Goal: Transaction & Acquisition: Purchase product/service

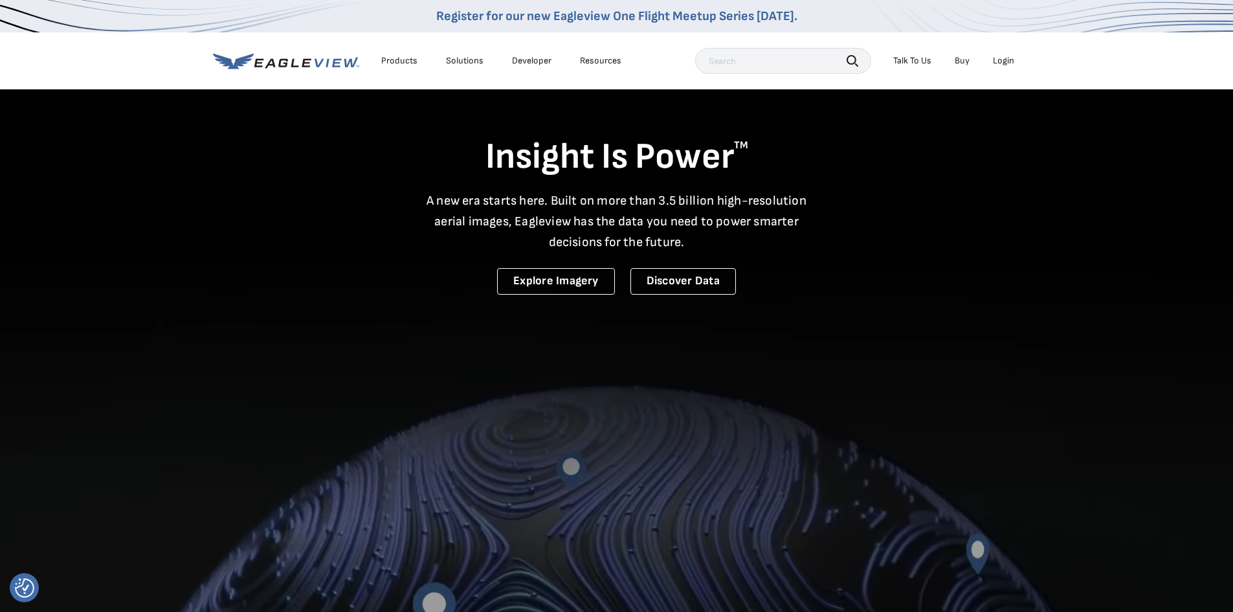
click at [1008, 60] on div "Login" at bounding box center [1003, 61] width 21 height 12
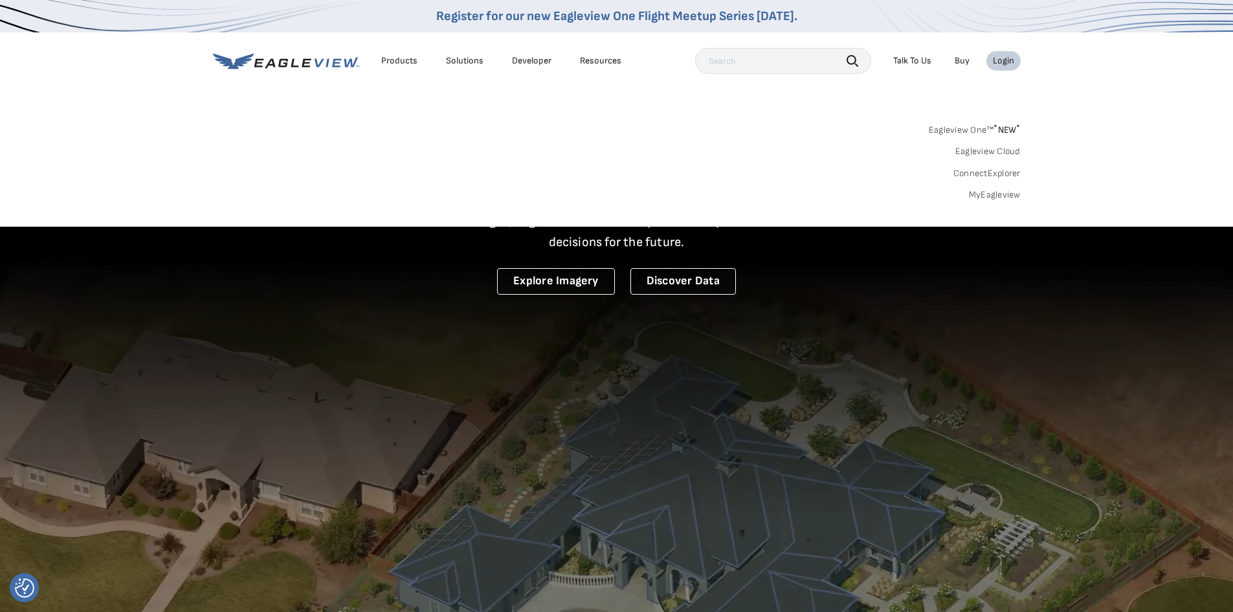
click at [981, 199] on link "MyEagleview" at bounding box center [995, 195] width 52 height 12
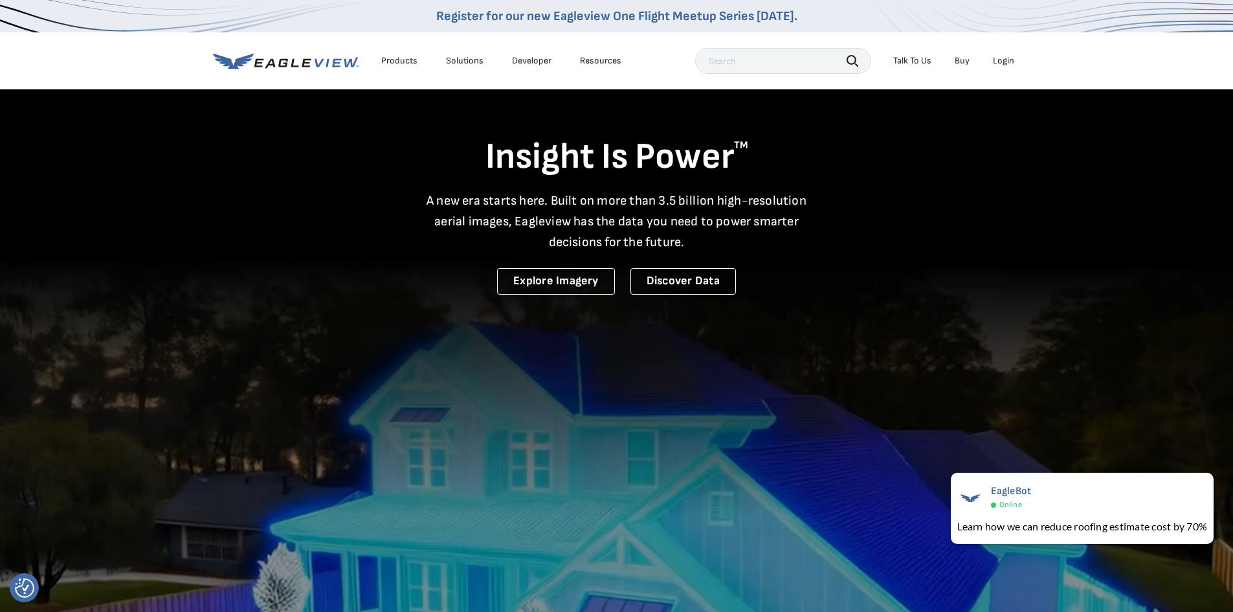
click at [1014, 60] on div "Login" at bounding box center [1003, 61] width 21 height 12
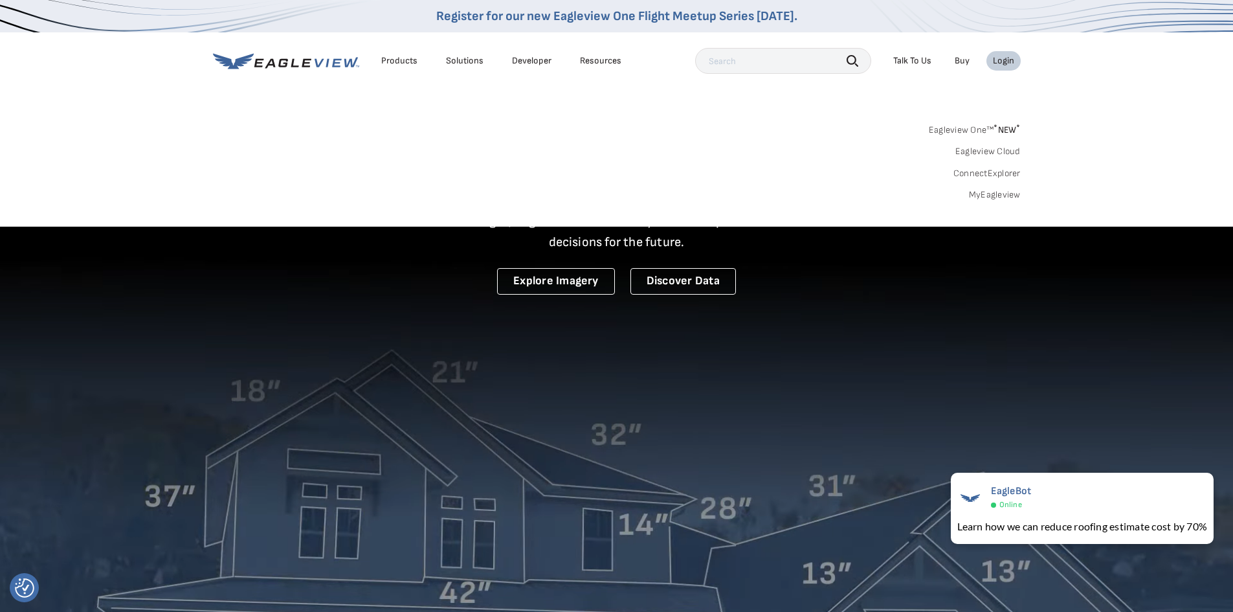
click at [989, 151] on link "Eagleview Cloud" at bounding box center [988, 152] width 65 height 12
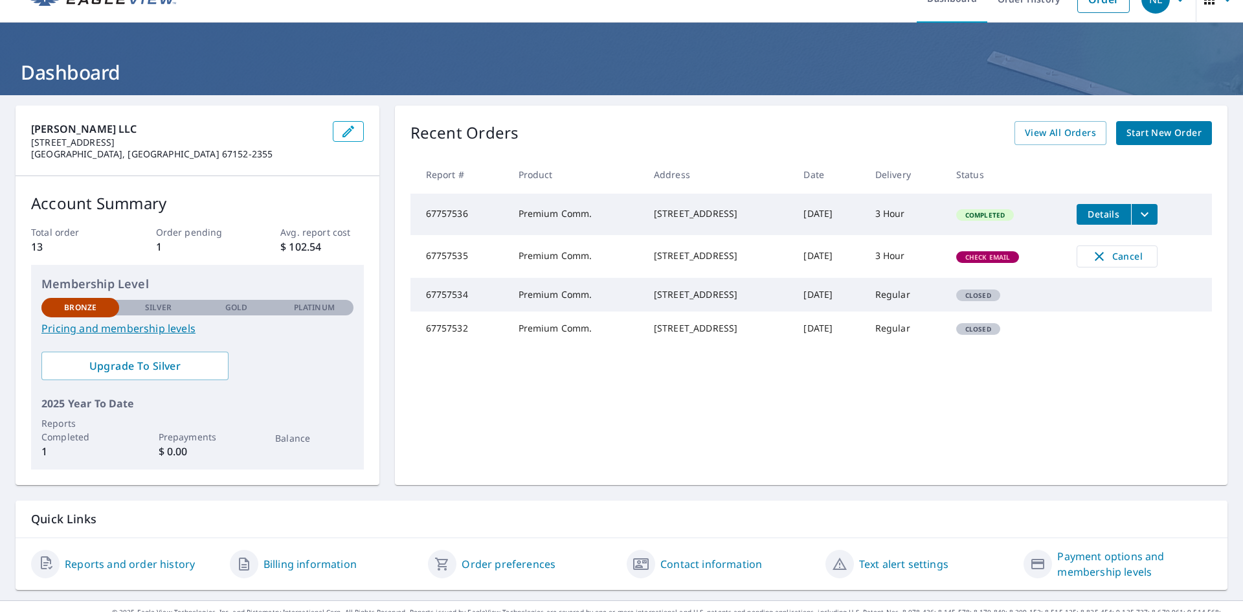
scroll to position [46, 0]
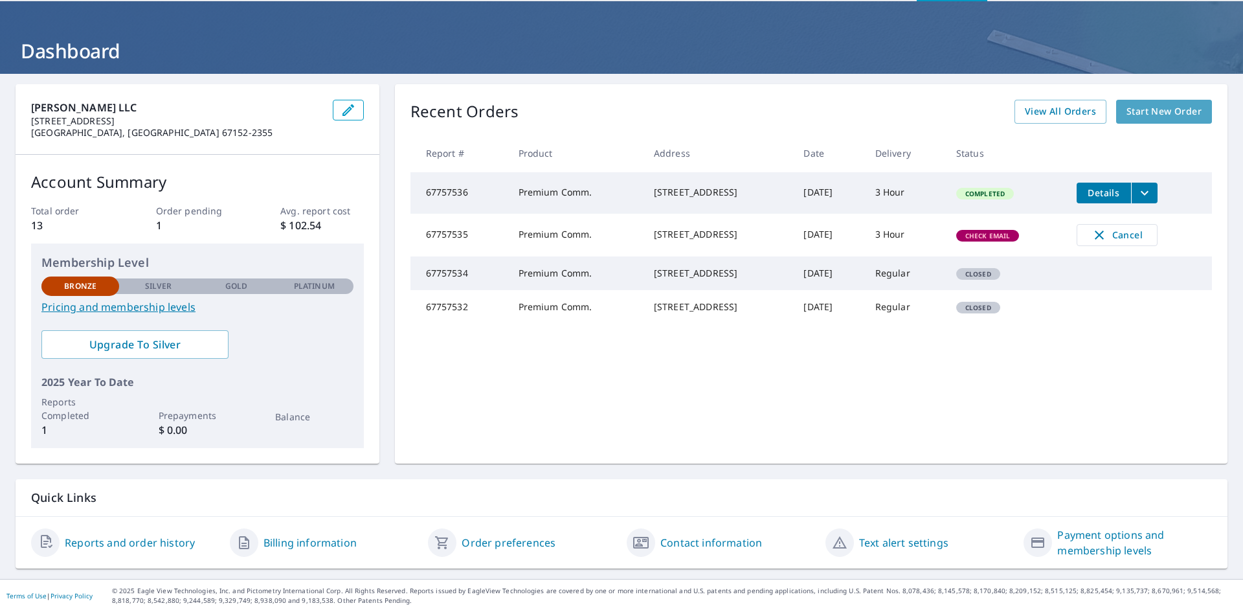
click at [1152, 114] on span "Start New Order" at bounding box center [1164, 112] width 75 height 16
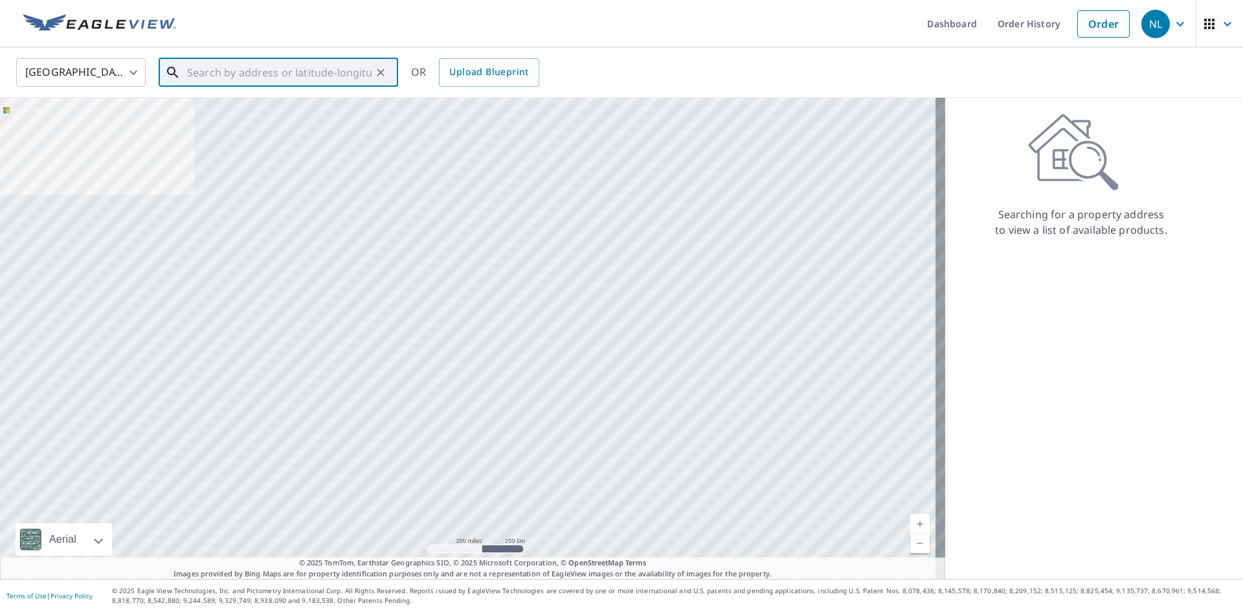
click at [249, 71] on input "text" at bounding box center [279, 72] width 185 height 36
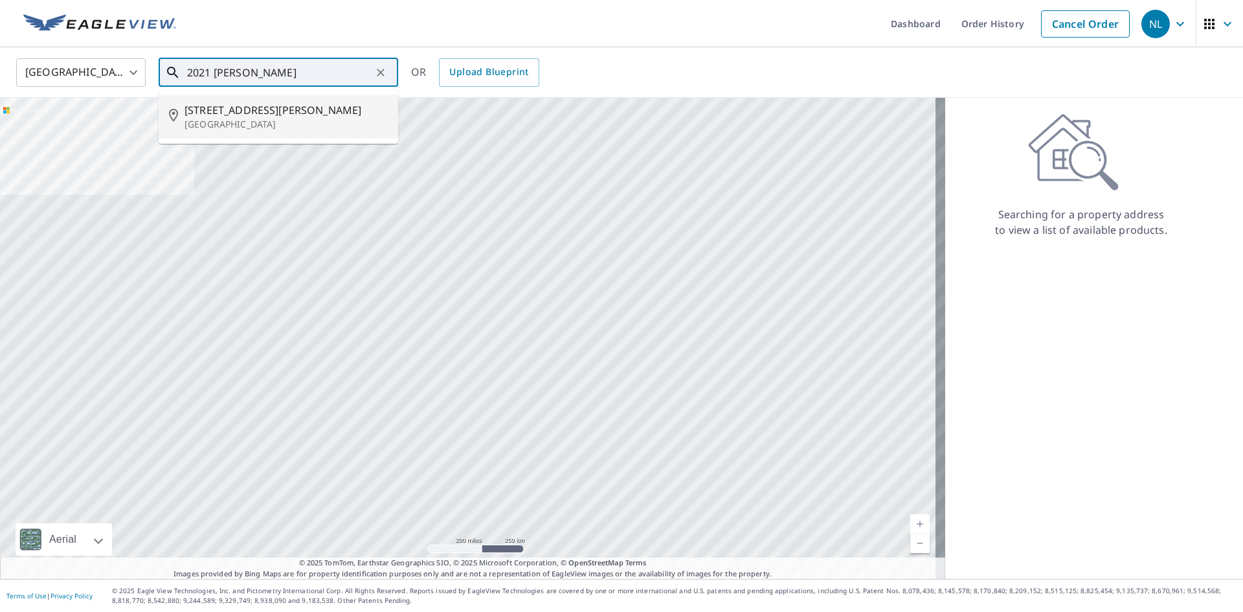
click at [264, 109] on span "[STREET_ADDRESS][PERSON_NAME]" at bounding box center [286, 110] width 203 height 16
type input "[STREET_ADDRESS][PERSON_NAME]"
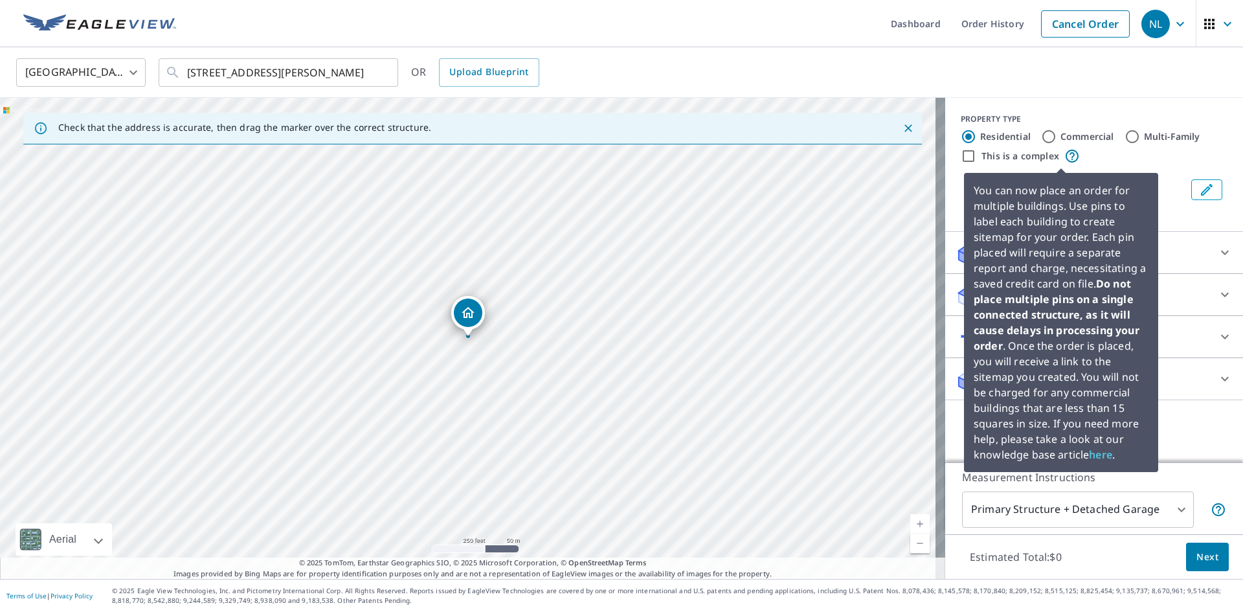
click at [1064, 155] on icon at bounding box center [1072, 156] width 16 height 16
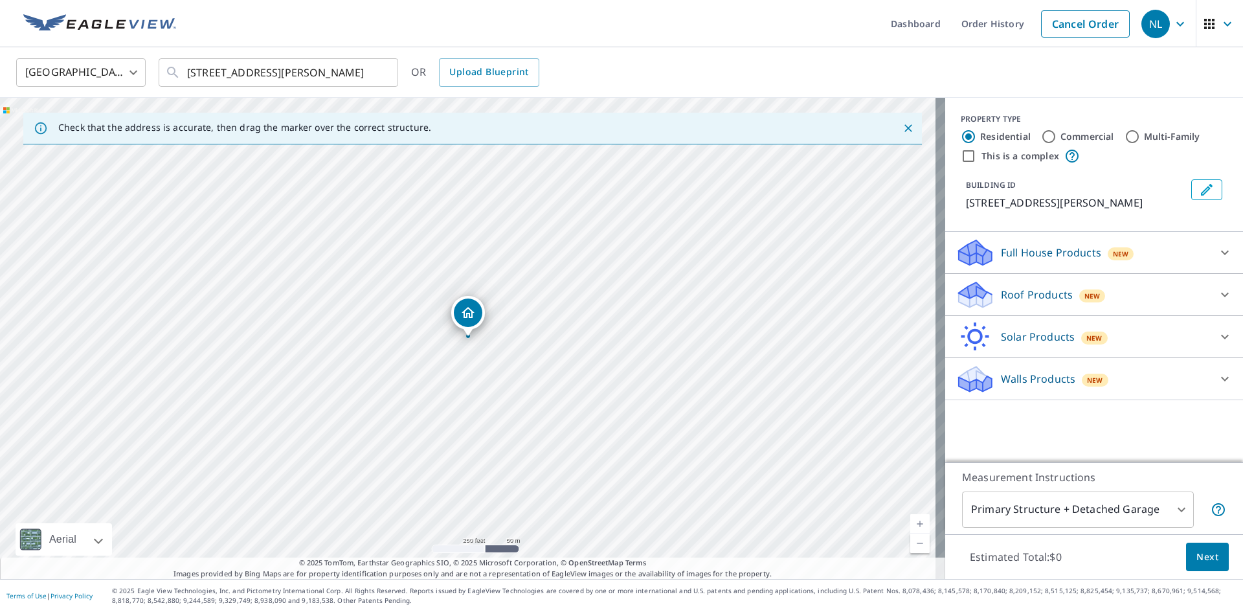
click at [1085, 159] on div "This is a complex" at bounding box center [1094, 156] width 267 height 16
click at [1221, 254] on icon at bounding box center [1225, 253] width 8 height 5
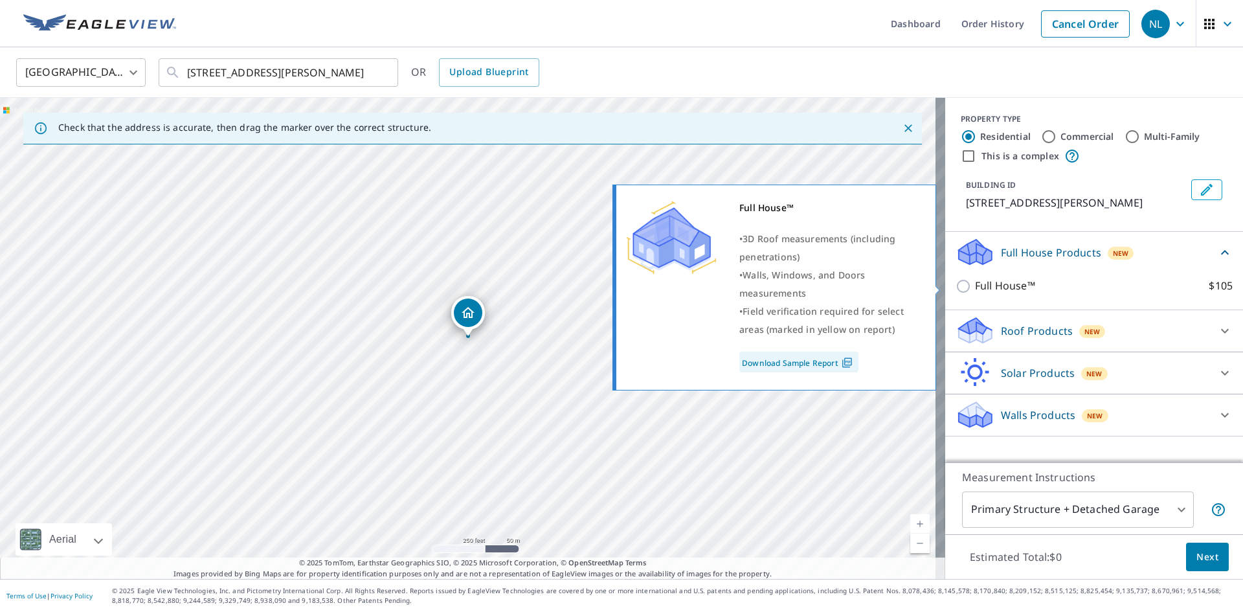
click at [956, 287] on input "Full House™ $105" at bounding box center [965, 286] width 19 height 16
checkbox input "true"
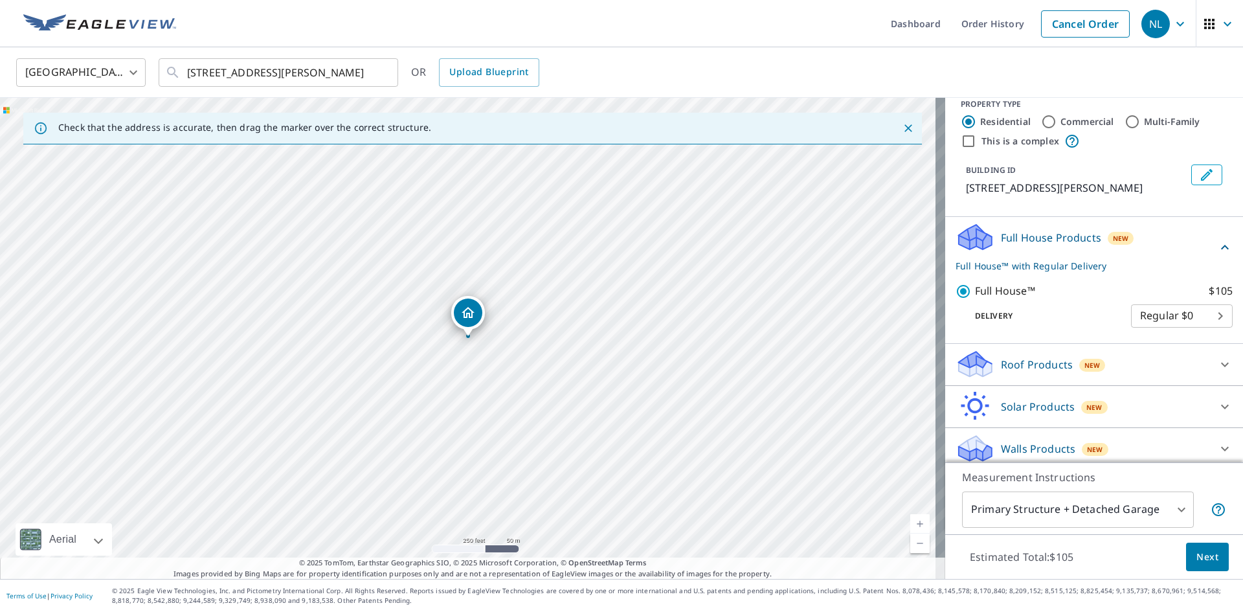
scroll to position [23, 0]
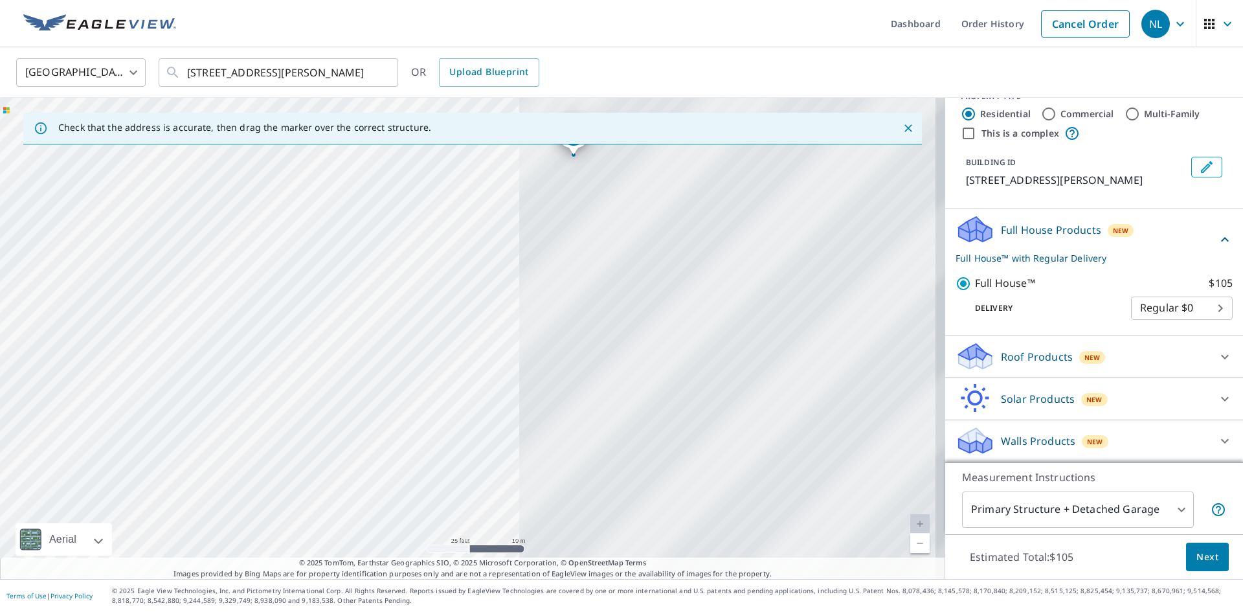
drag, startPoint x: 675, startPoint y: 308, endPoint x: 64, endPoint y: 410, distance: 619.1
click at [64, 410] on div "[STREET_ADDRESS][PERSON_NAME]" at bounding box center [472, 338] width 945 height 481
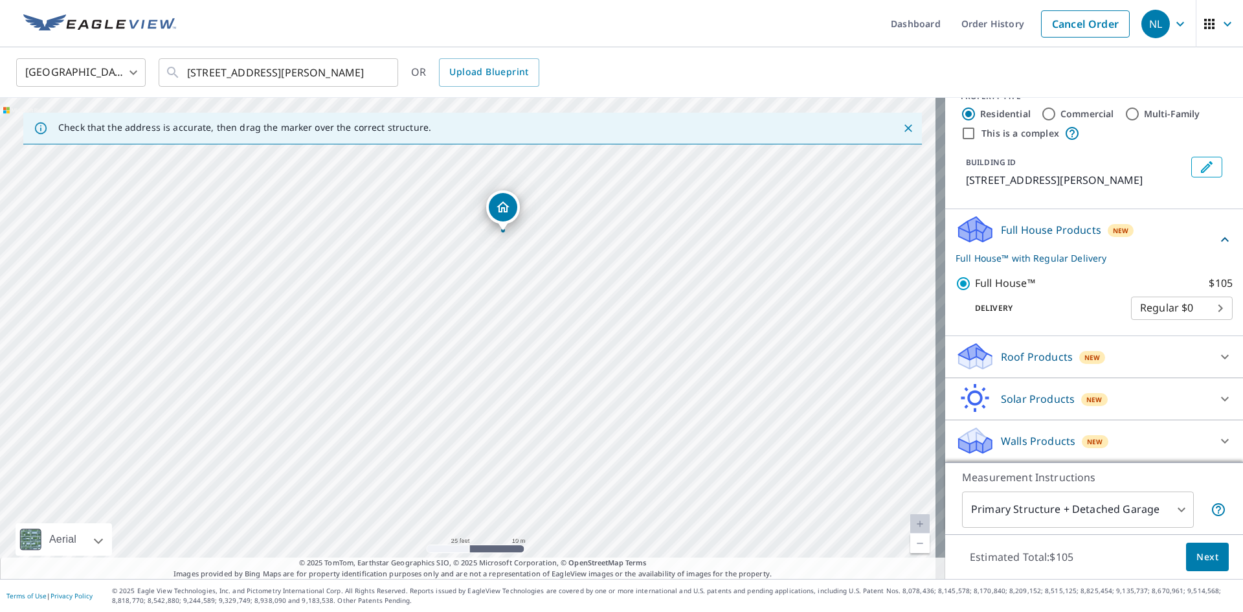
drag, startPoint x: 532, startPoint y: 264, endPoint x: 461, endPoint y: 341, distance: 104.5
click at [461, 340] on div "[STREET_ADDRESS][PERSON_NAME]" at bounding box center [472, 338] width 945 height 481
drag, startPoint x: 585, startPoint y: 249, endPoint x: 572, endPoint y: 253, distance: 12.9
click at [572, 253] on div "[STREET_ADDRESS][PERSON_NAME]" at bounding box center [472, 338] width 945 height 481
drag, startPoint x: 678, startPoint y: 274, endPoint x: 658, endPoint y: 283, distance: 22.0
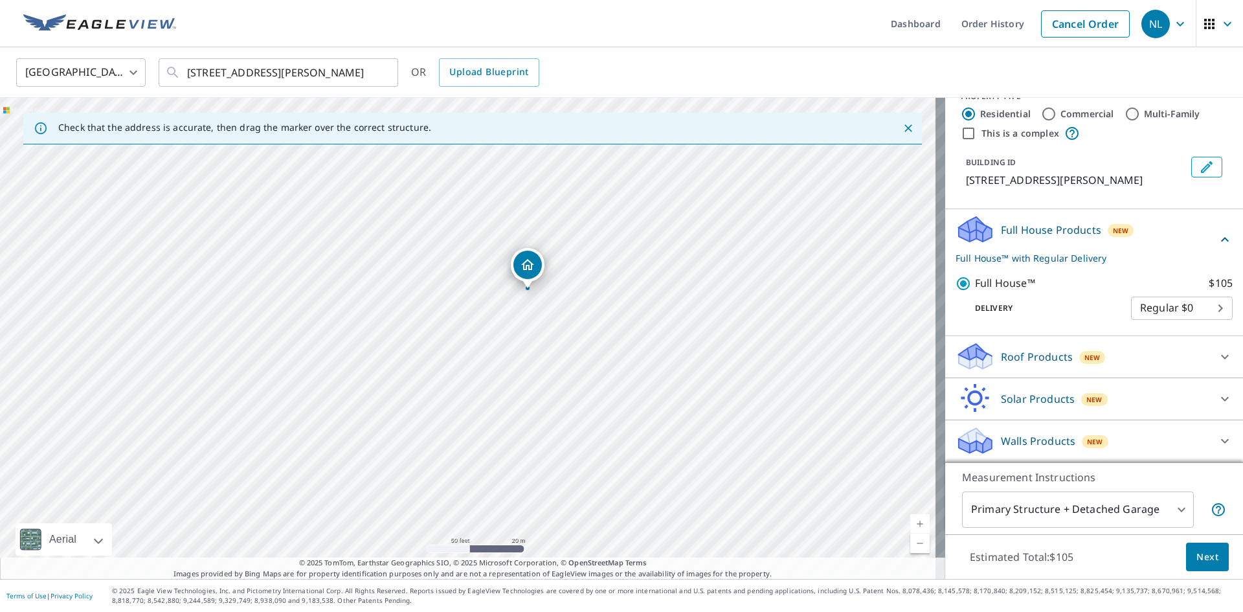
click at [658, 283] on div "[STREET_ADDRESS][PERSON_NAME]" at bounding box center [472, 338] width 945 height 481
click at [1204, 562] on span "Next" at bounding box center [1207, 557] width 22 height 16
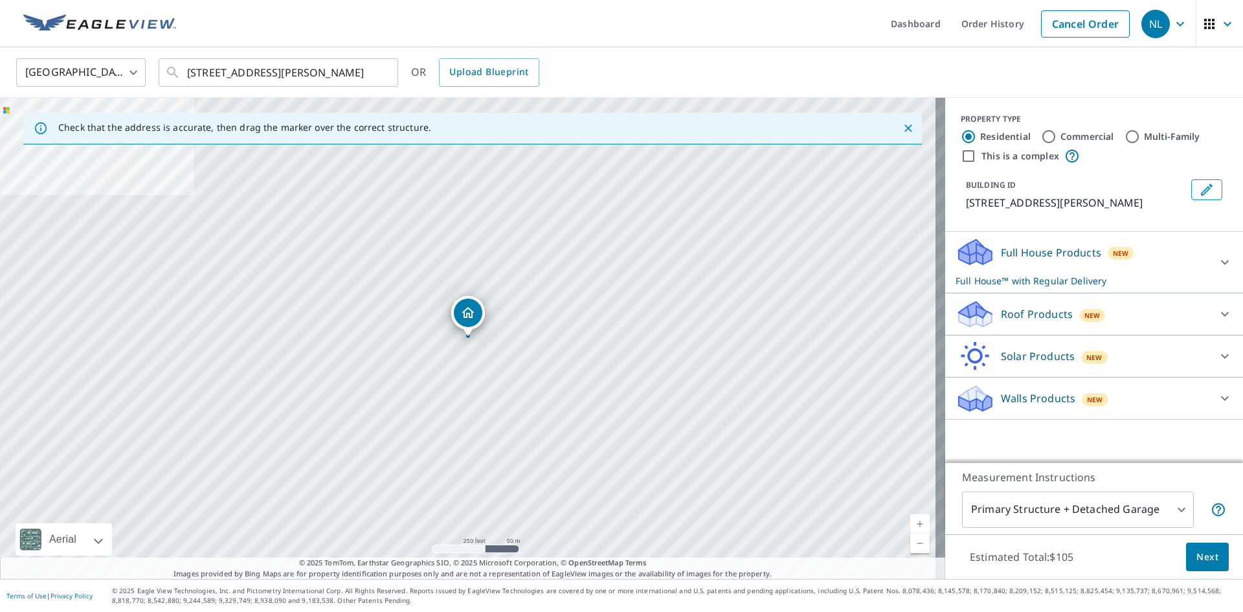
click at [1217, 264] on icon at bounding box center [1225, 262] width 16 height 16
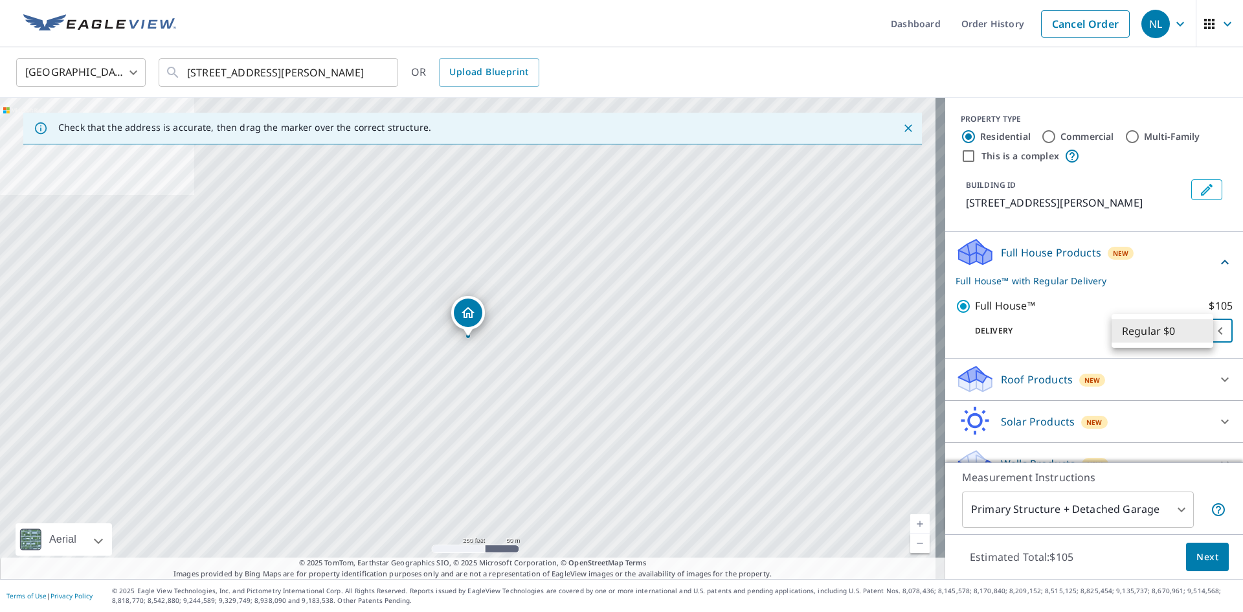
click at [1184, 328] on body "NL NL Dashboard Order History Cancel Order NL [GEOGRAPHIC_DATA] [GEOGRAPHIC_DAT…" at bounding box center [621, 306] width 1243 height 612
click at [1033, 321] on div at bounding box center [621, 306] width 1243 height 612
click at [1200, 331] on body "NL NL Dashboard Order History Cancel Order NL [GEOGRAPHIC_DATA] [GEOGRAPHIC_DAT…" at bounding box center [621, 306] width 1243 height 612
click at [1201, 377] on div at bounding box center [621, 306] width 1243 height 612
click at [1221, 377] on icon at bounding box center [1225, 379] width 8 height 5
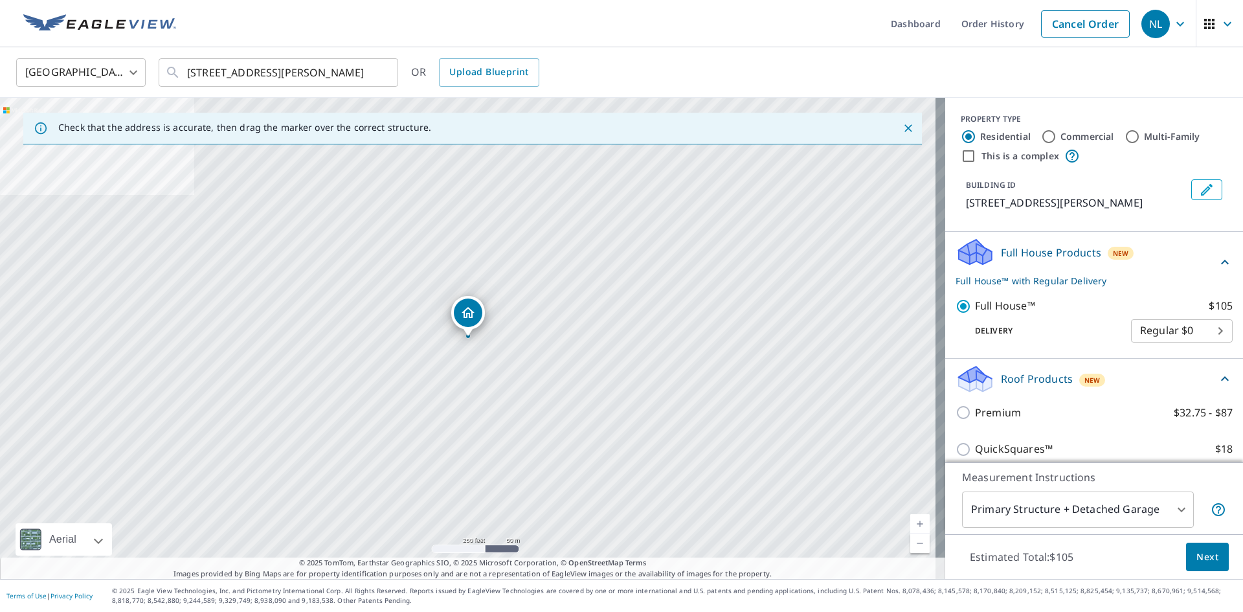
click at [1071, 278] on p "Full House™ with Regular Delivery" at bounding box center [1087, 281] width 262 height 14
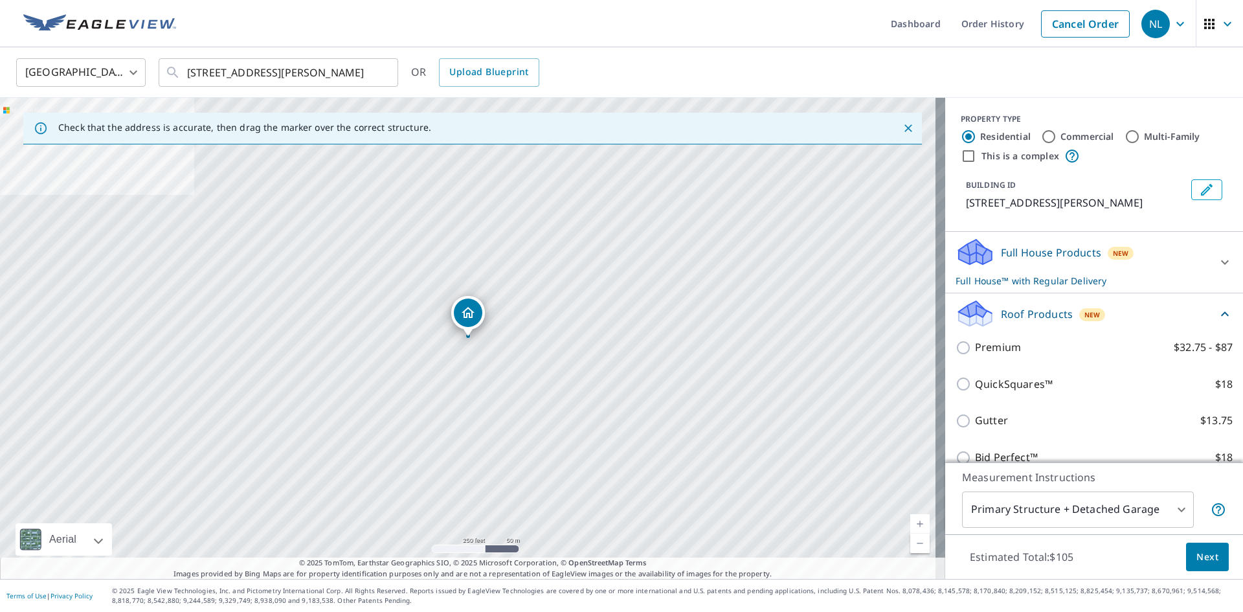
click at [1071, 278] on p "Full House™ with Regular Delivery" at bounding box center [1083, 281] width 254 height 14
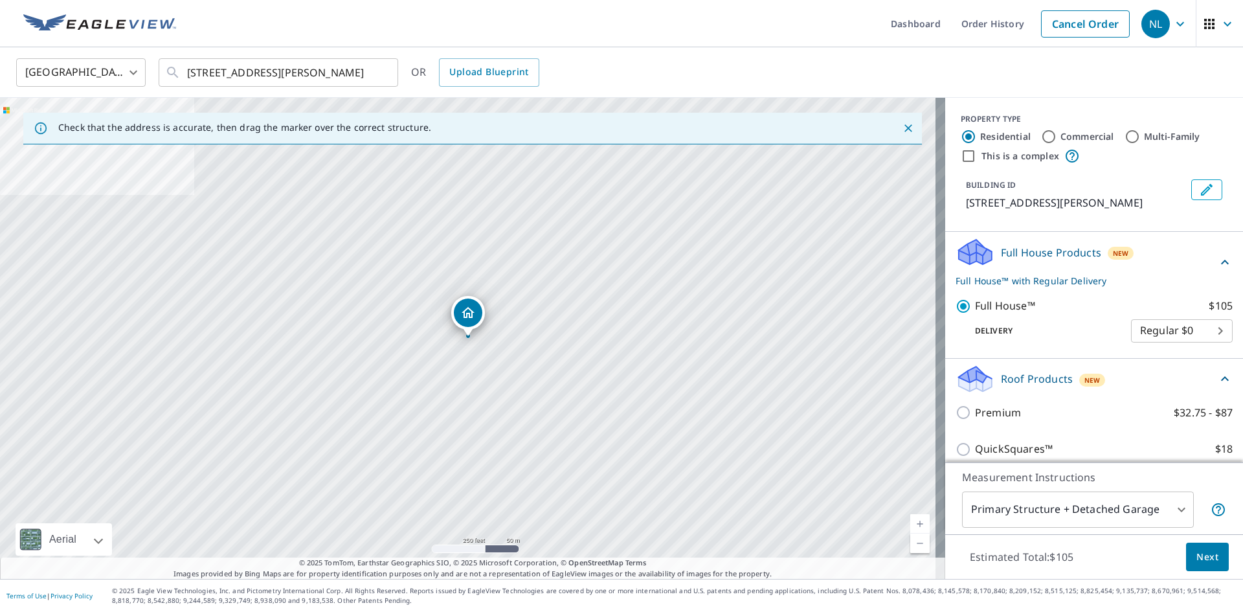
click at [1196, 556] on span "Next" at bounding box center [1207, 557] width 22 height 16
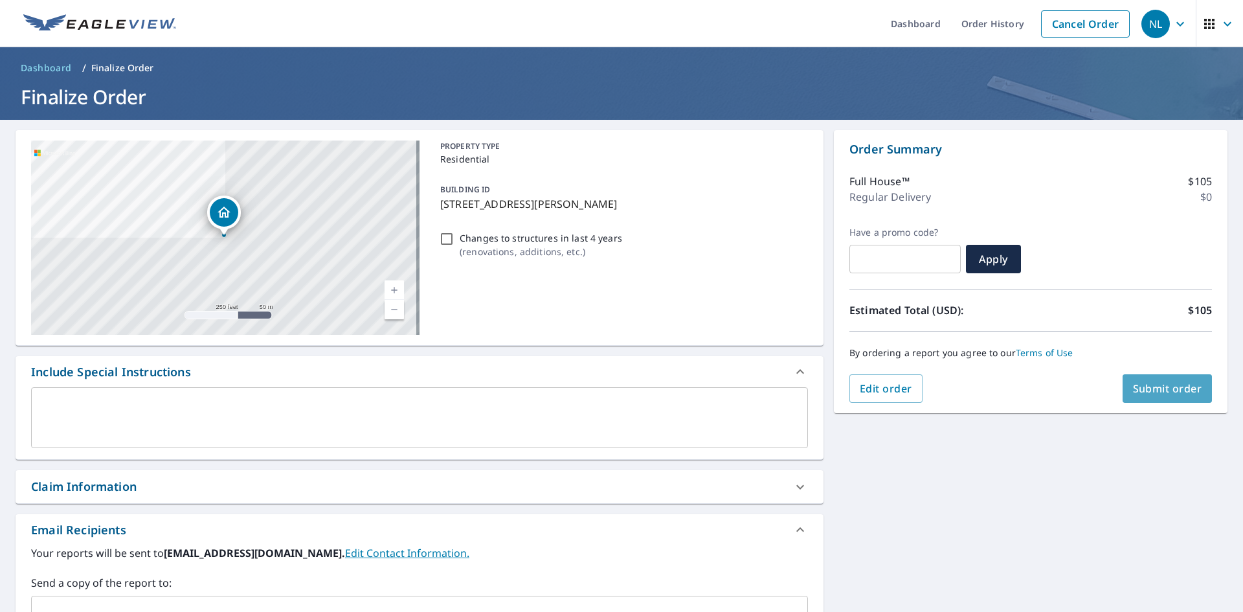
click at [1182, 387] on span "Submit order" at bounding box center [1167, 388] width 69 height 14
